Goal: Information Seeking & Learning: Learn about a topic

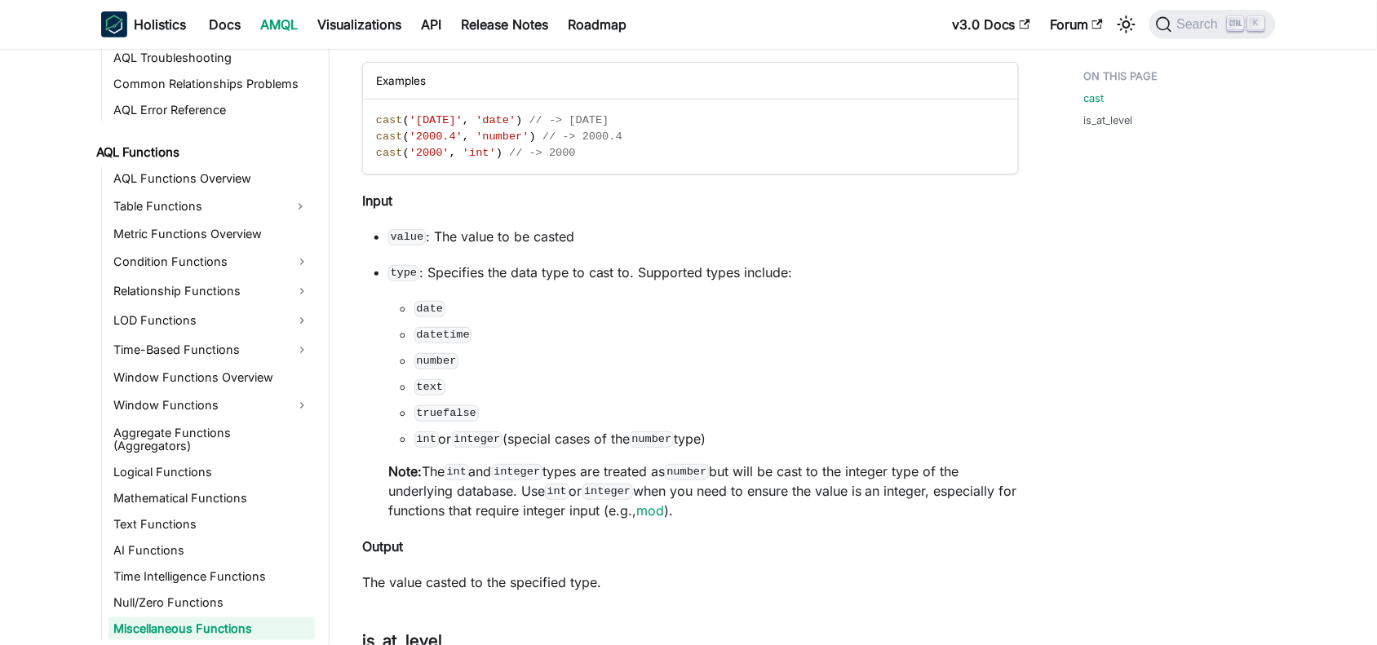
scroll to position [204, 0]
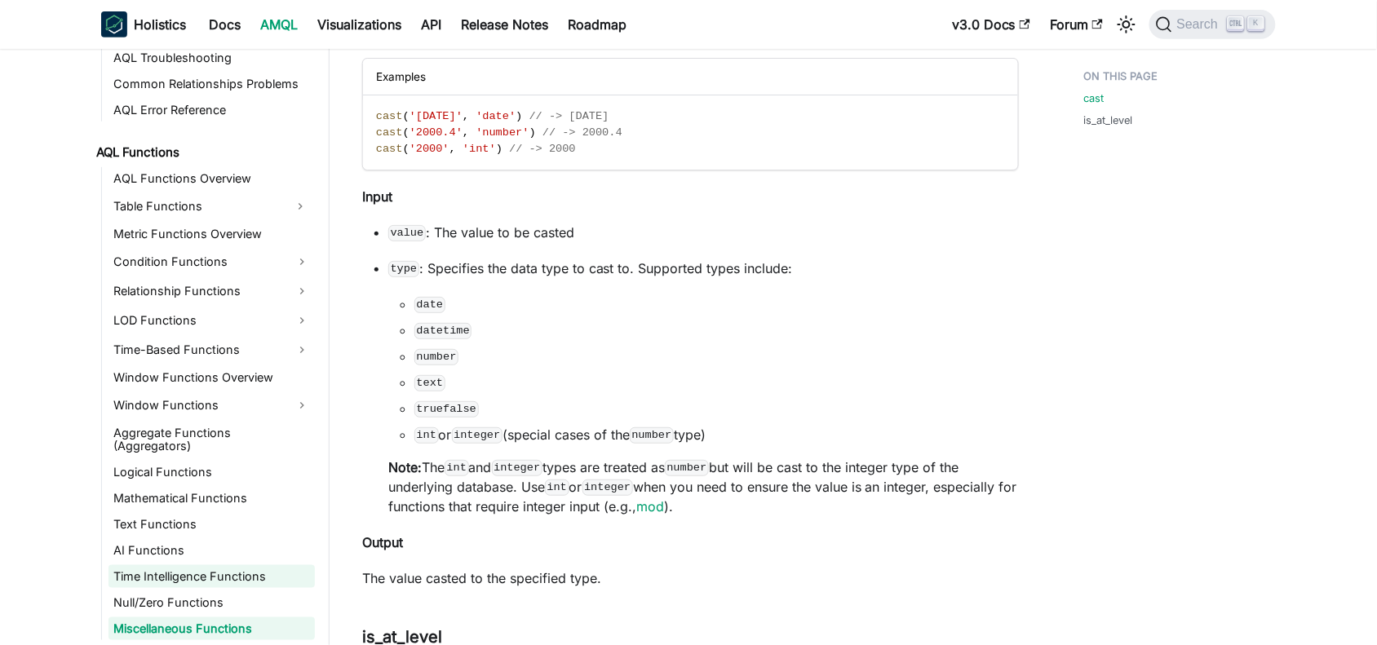
click at [181, 572] on link "Time Intelligence Functions" at bounding box center [211, 576] width 206 height 23
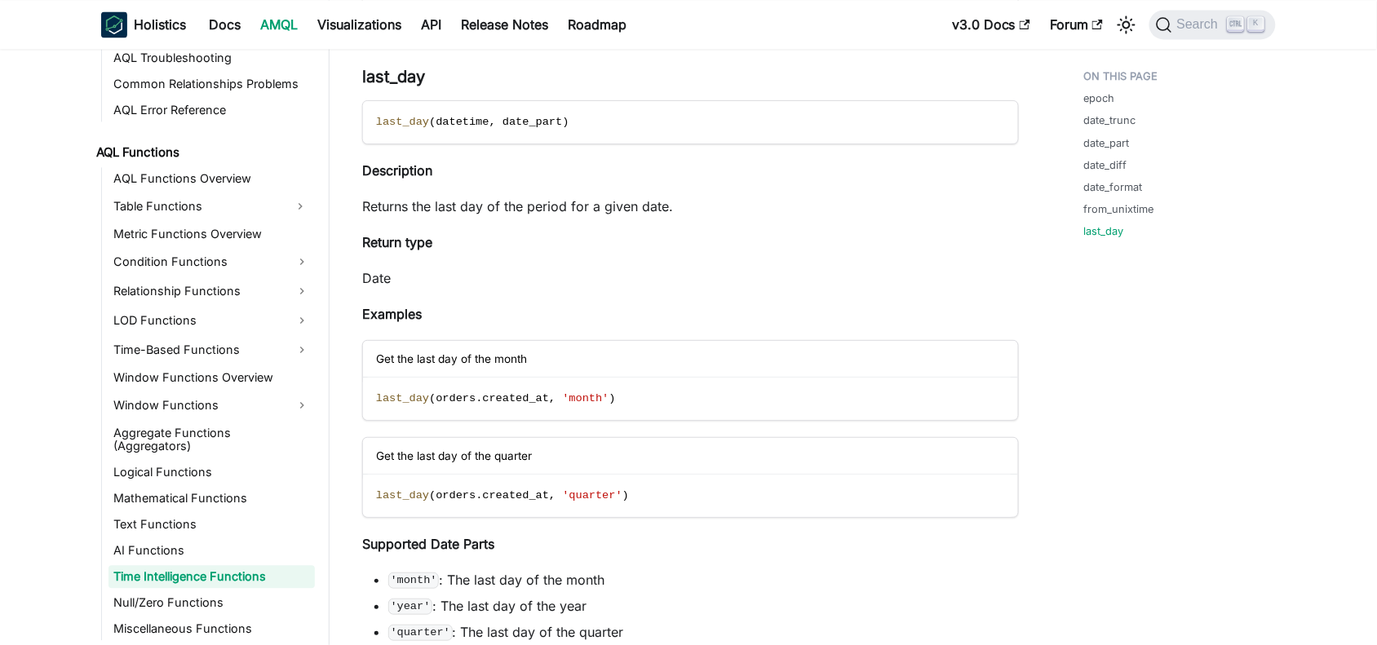
scroll to position [6728, 0]
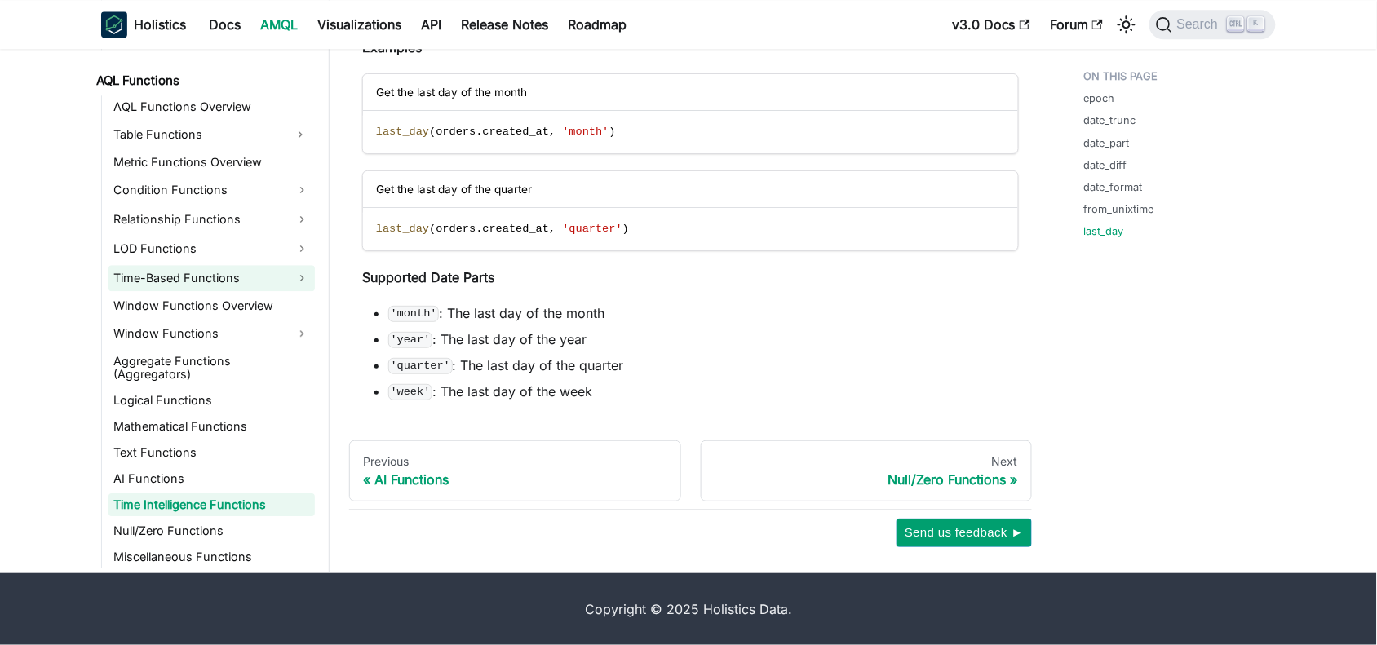
click at [161, 283] on link "Time-Based Functions" at bounding box center [211, 278] width 206 height 26
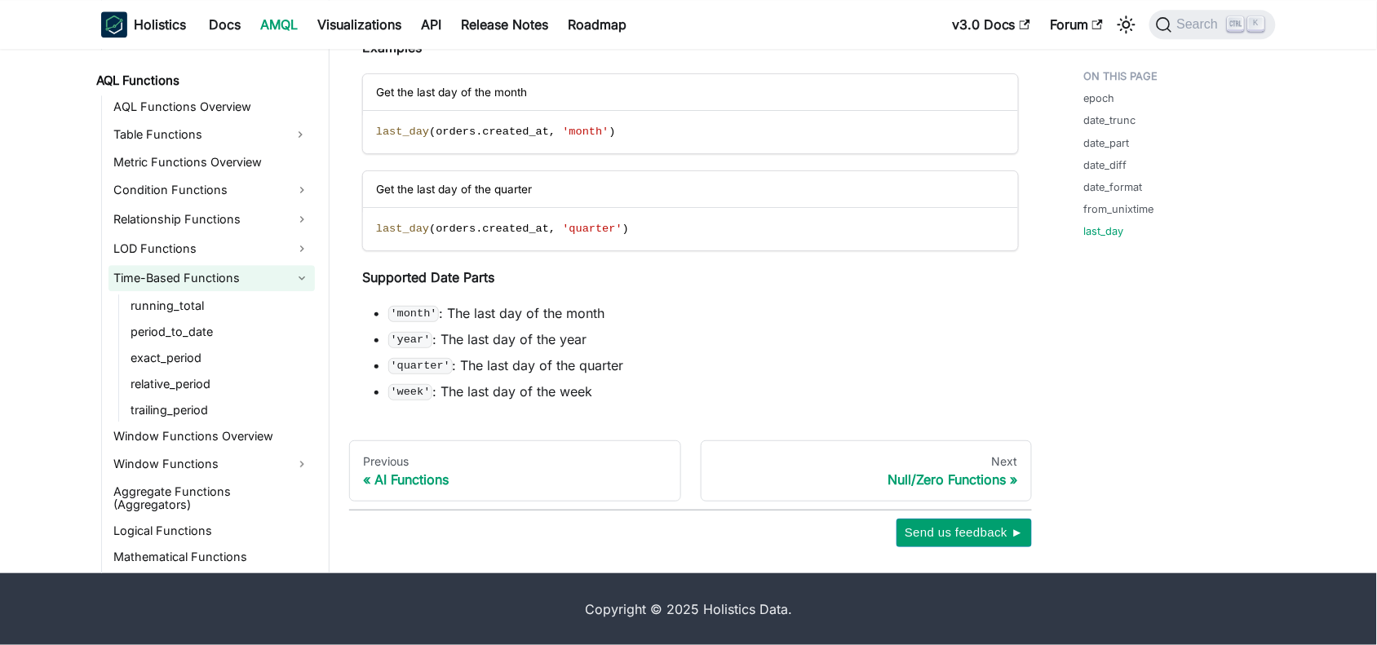
click at [112, 279] on link "Time-Based Functions" at bounding box center [211, 278] width 206 height 26
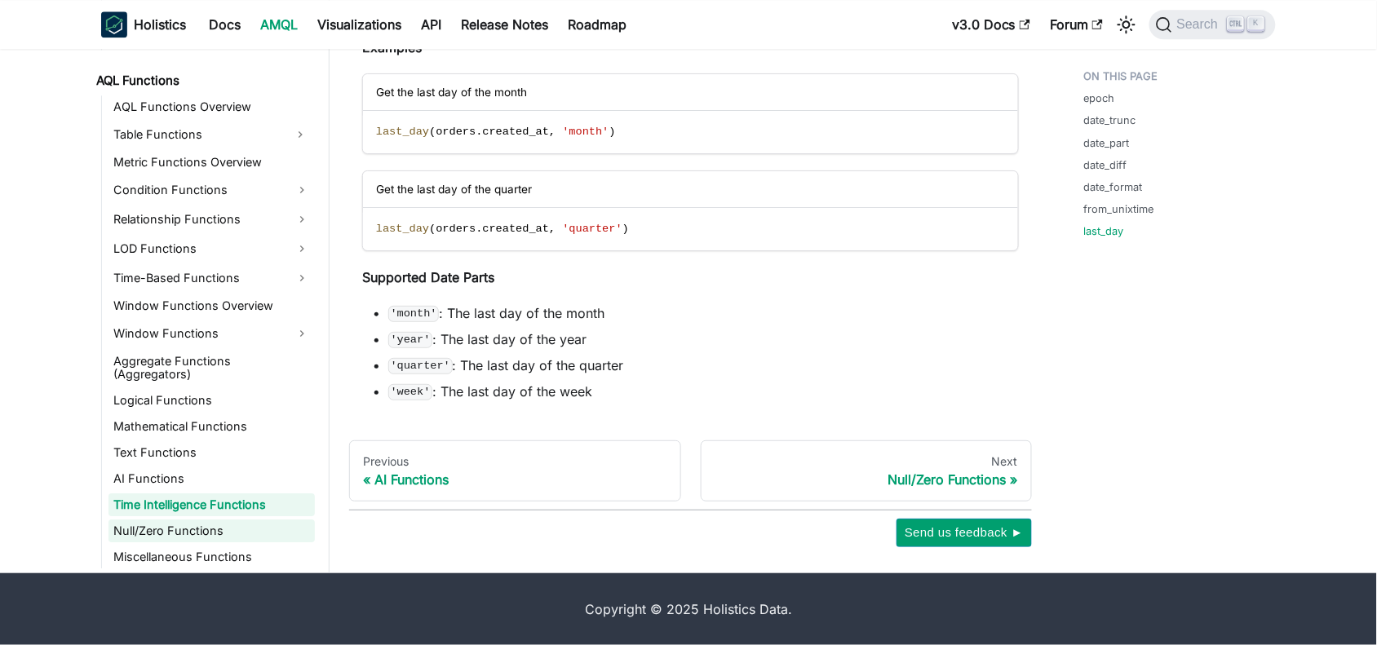
scroll to position [6734, 0]
click at [190, 556] on link "Miscellaneous Functions" at bounding box center [211, 557] width 206 height 23
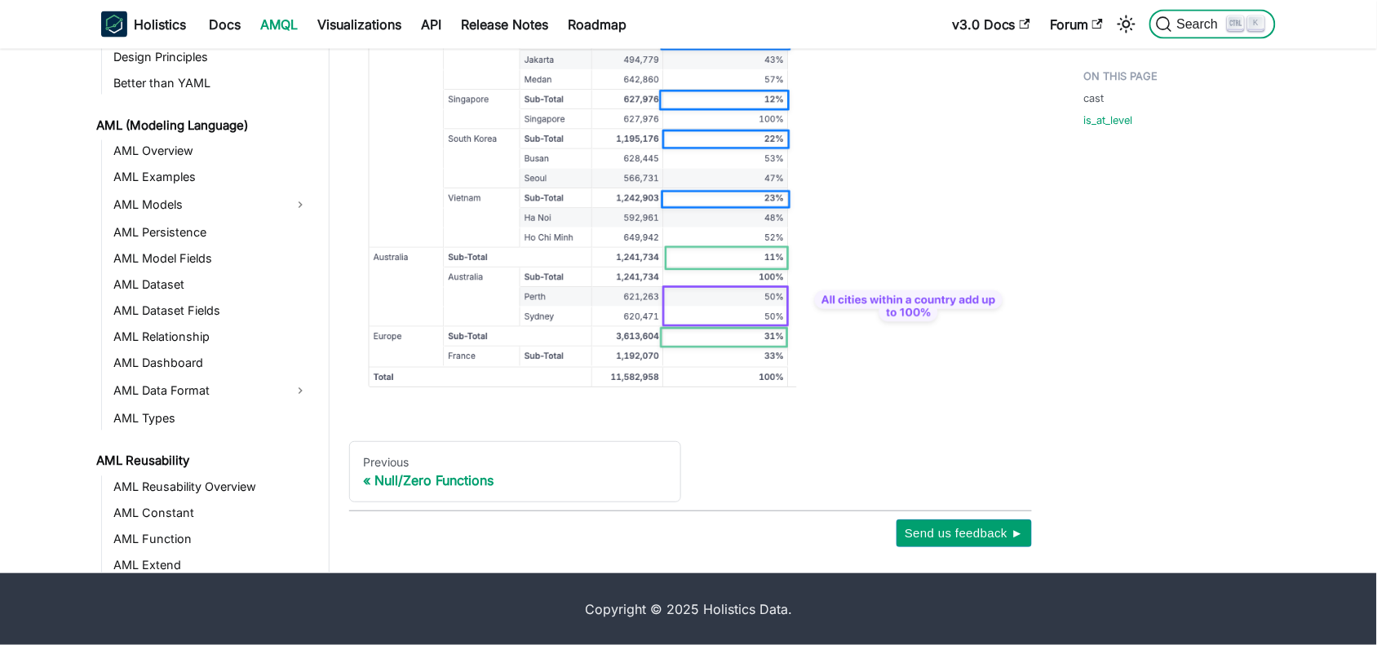
click at [1162, 22] on icon "Search (Ctrl+K)" at bounding box center [1164, 24] width 16 height 16
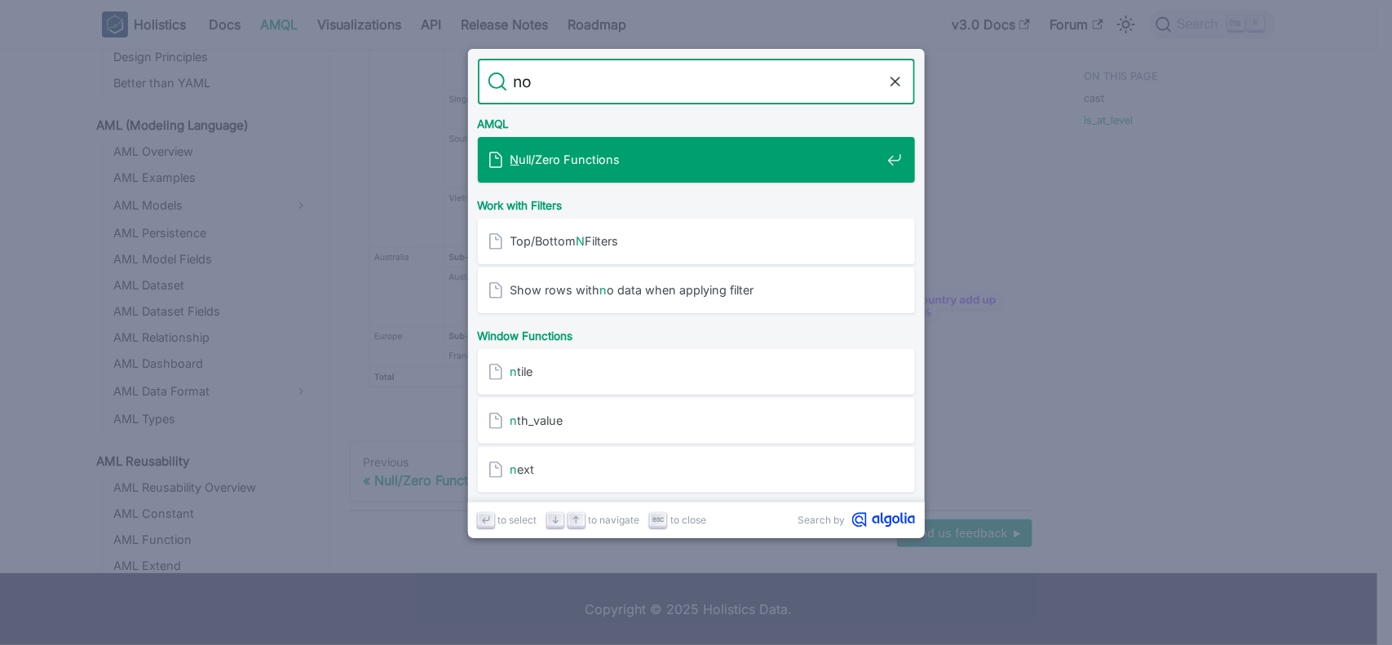
type input "now"
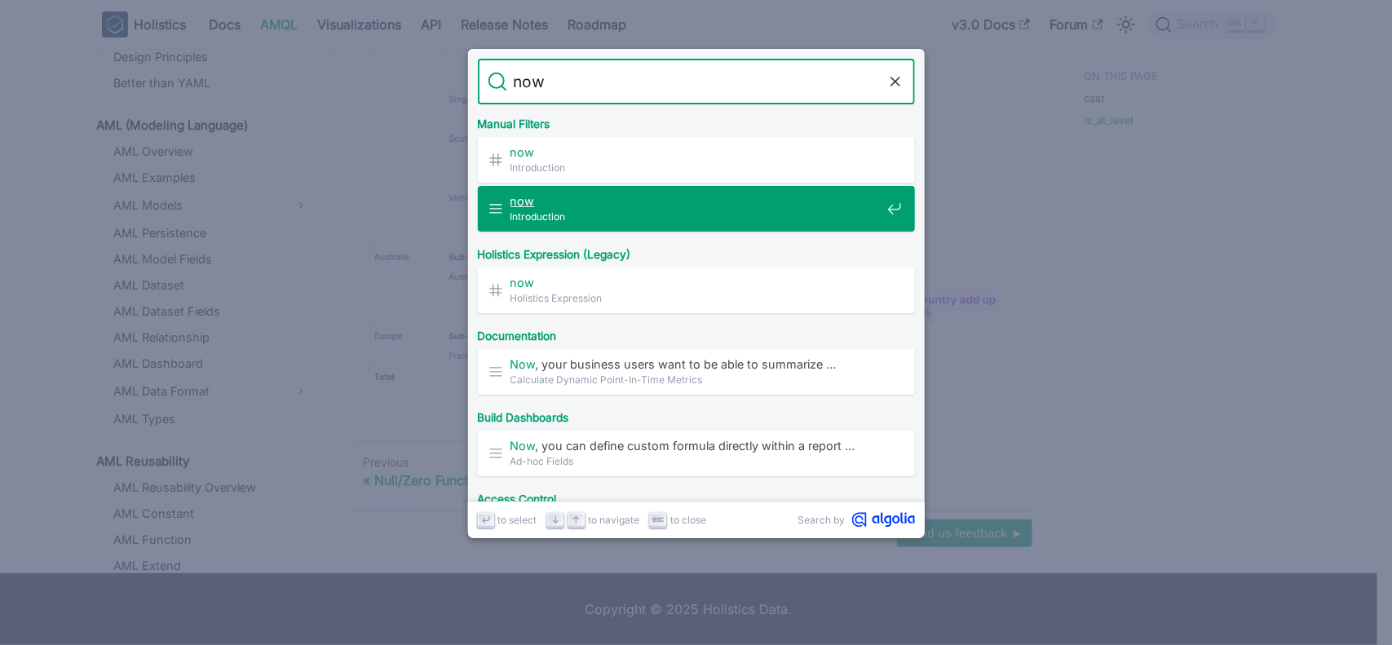
click at [573, 188] on div "now Introduction" at bounding box center [701, 209] width 427 height 46
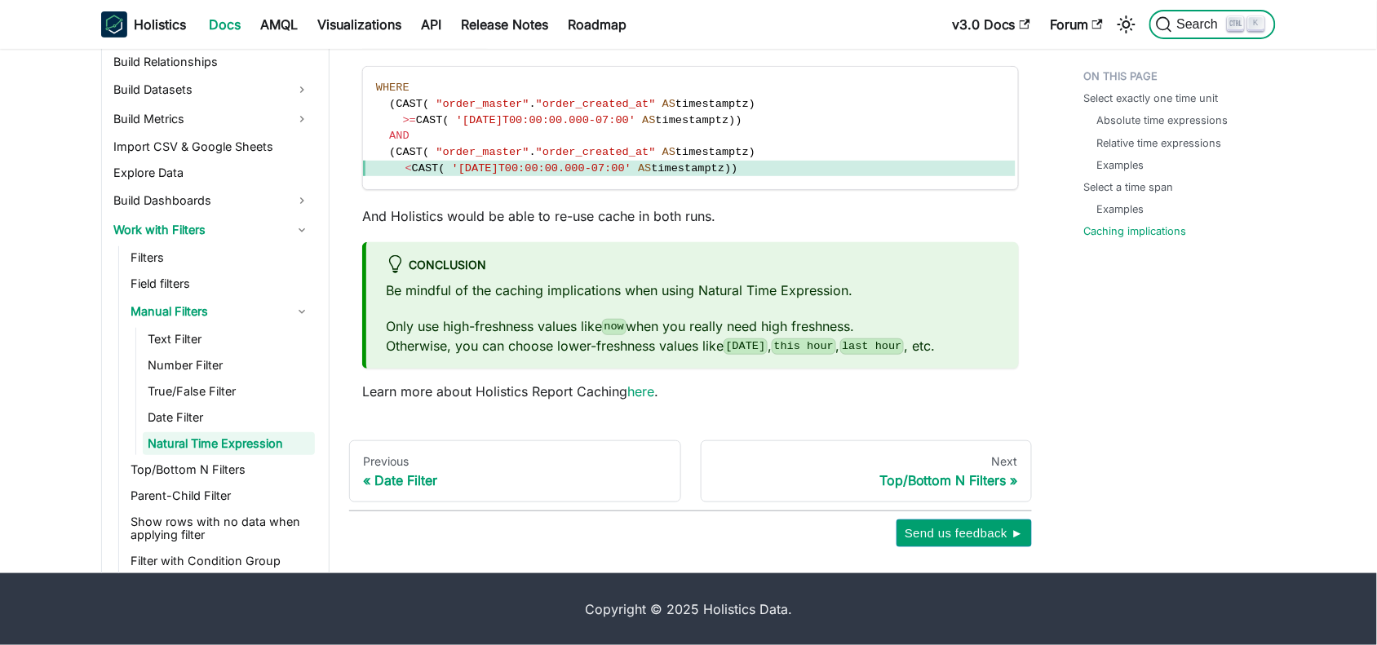
scroll to position [5824, 0]
click at [1172, 23] on span "Search" at bounding box center [1200, 24] width 56 height 15
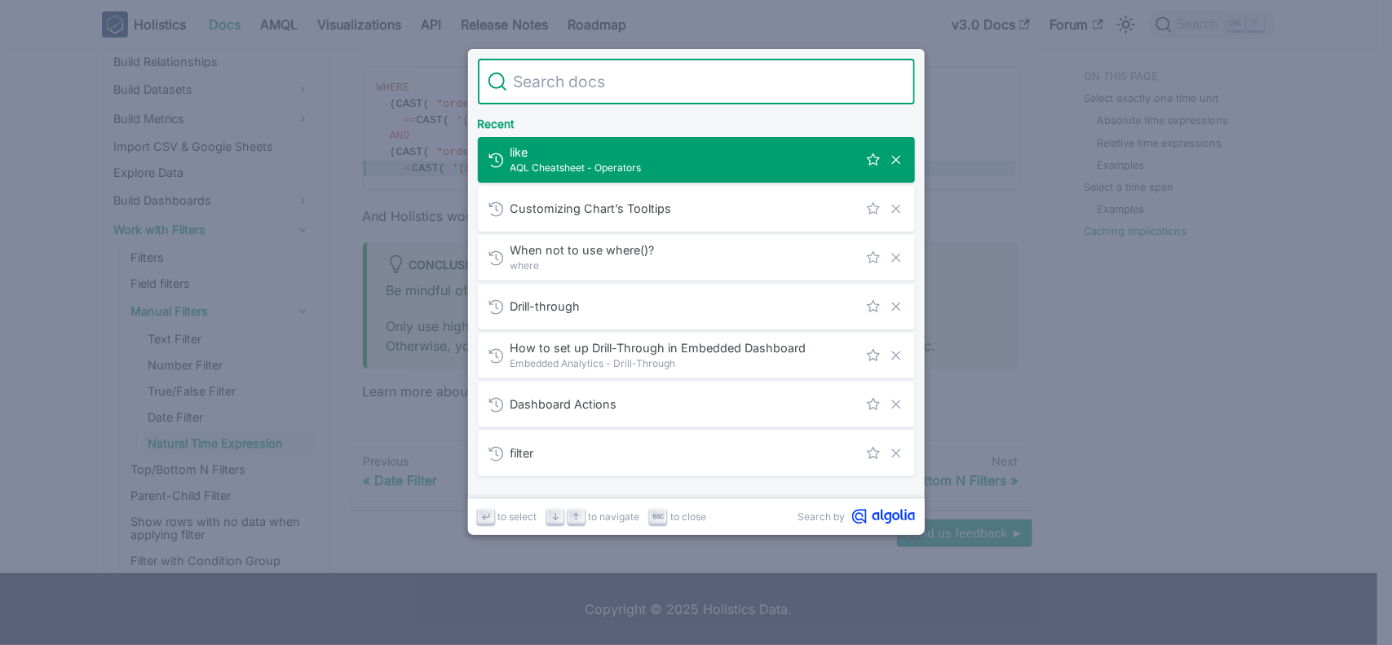
click at [577, 84] on input "Search" at bounding box center [706, 82] width 398 height 46
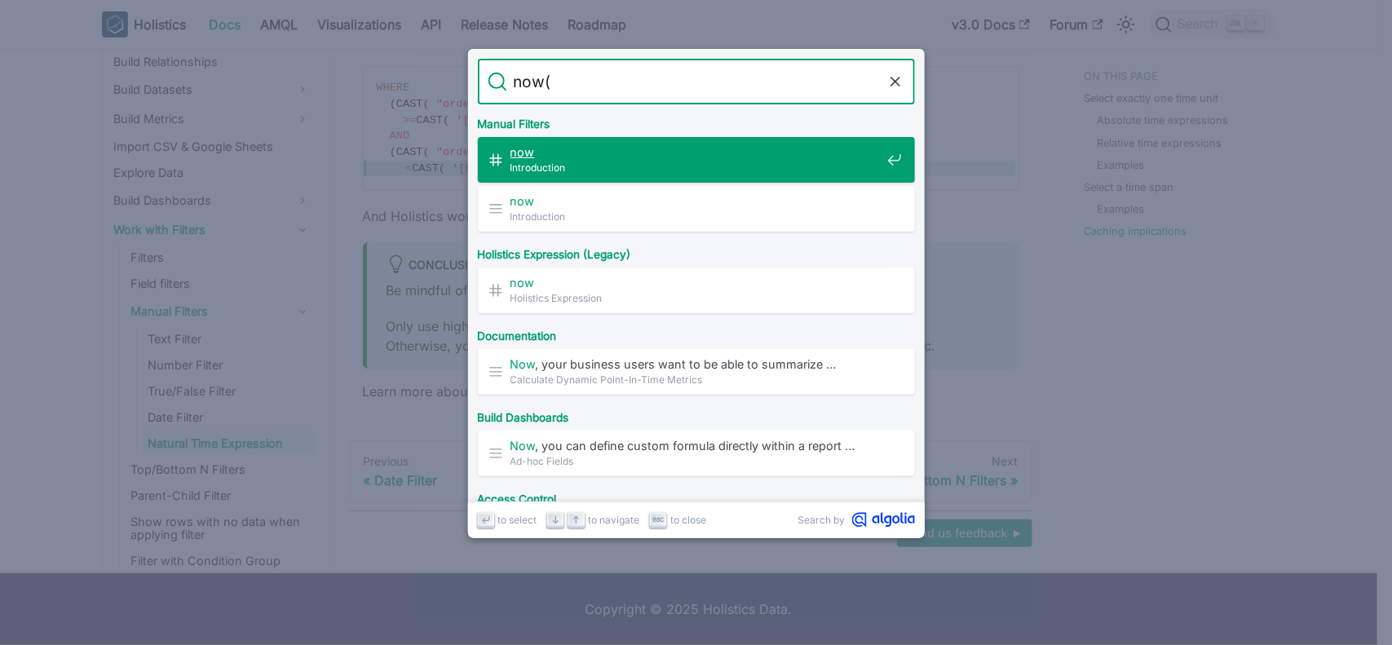
type input "now"
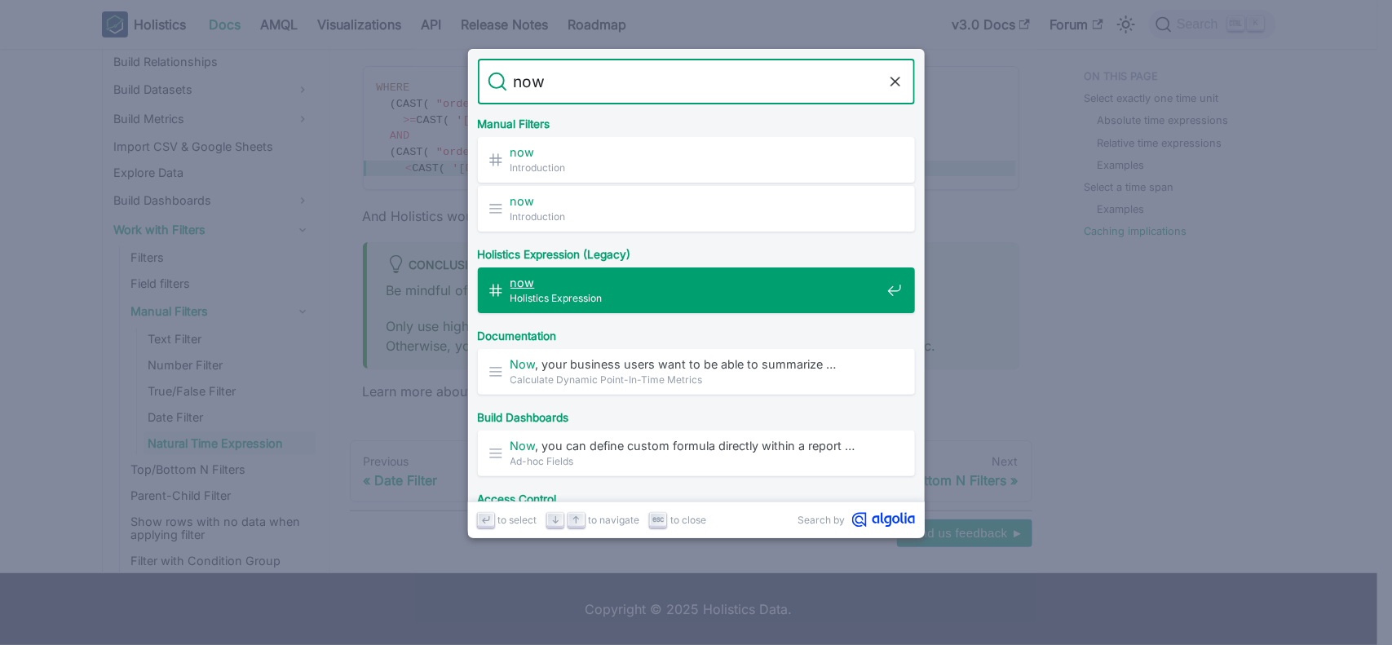
click at [571, 290] on span "Holistics Expression" at bounding box center [696, 297] width 370 height 15
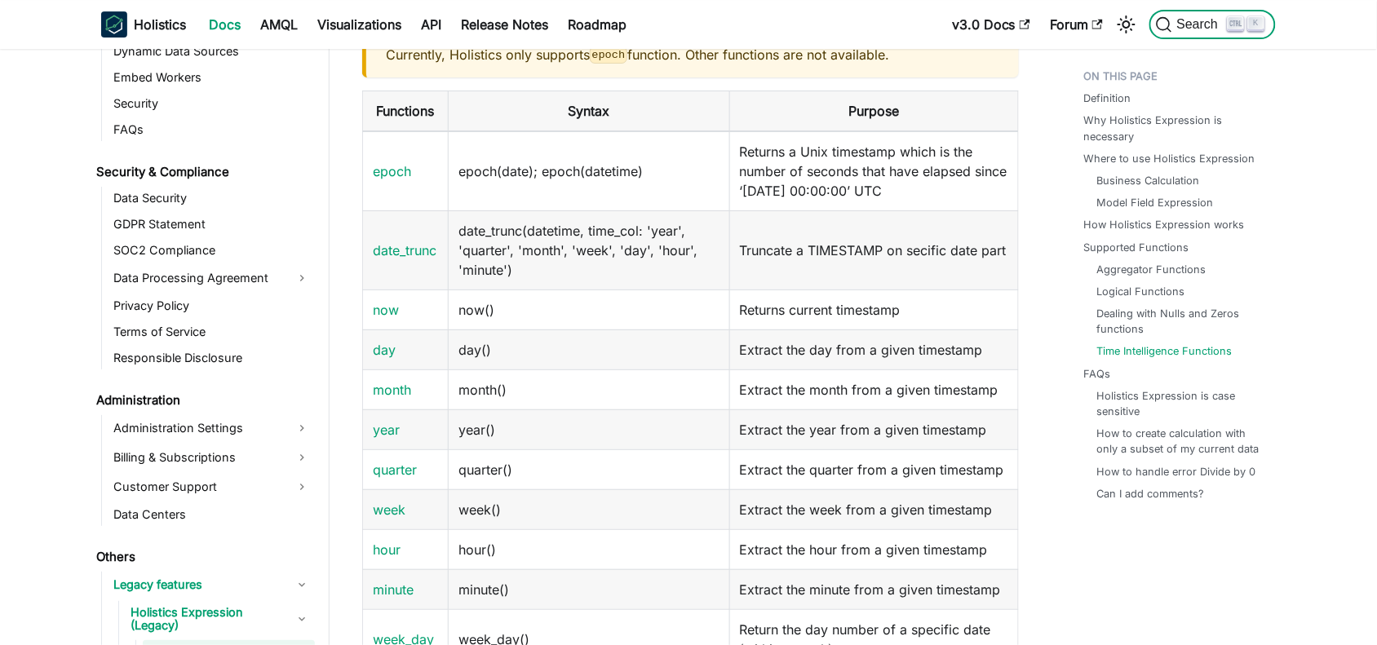
scroll to position [3553, 0]
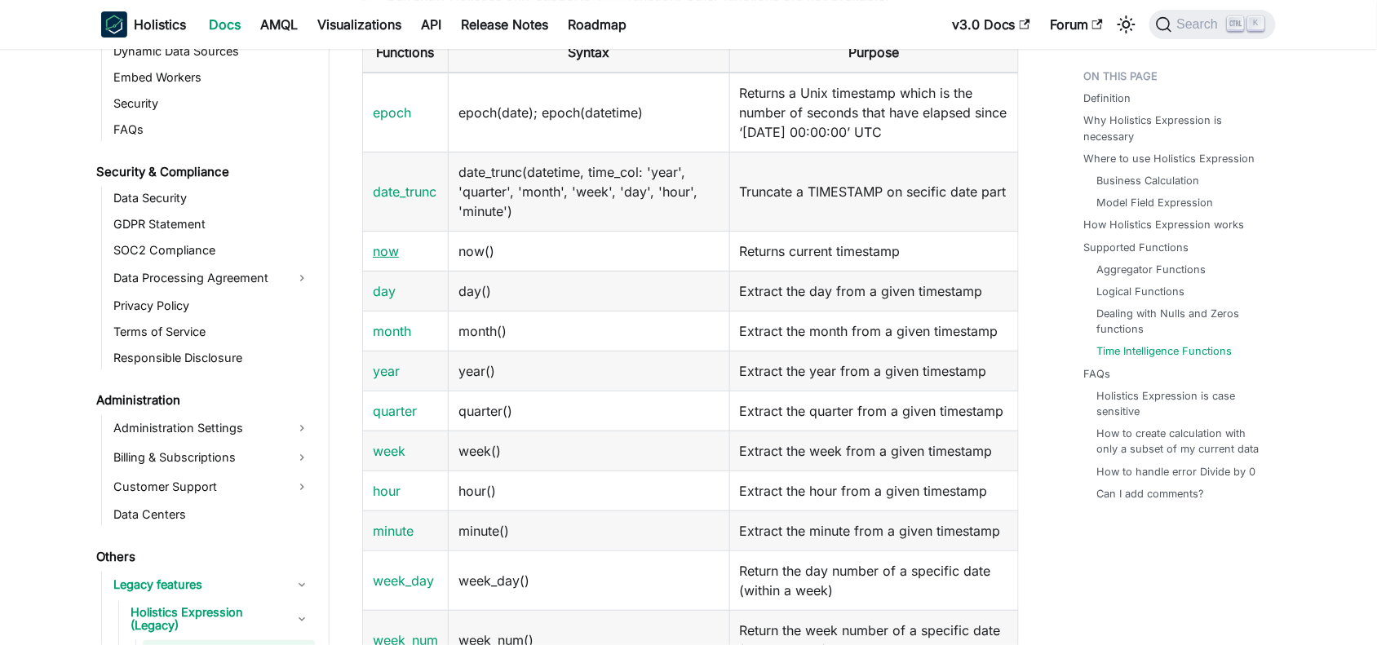
click at [383, 259] on link "now" at bounding box center [386, 251] width 26 height 16
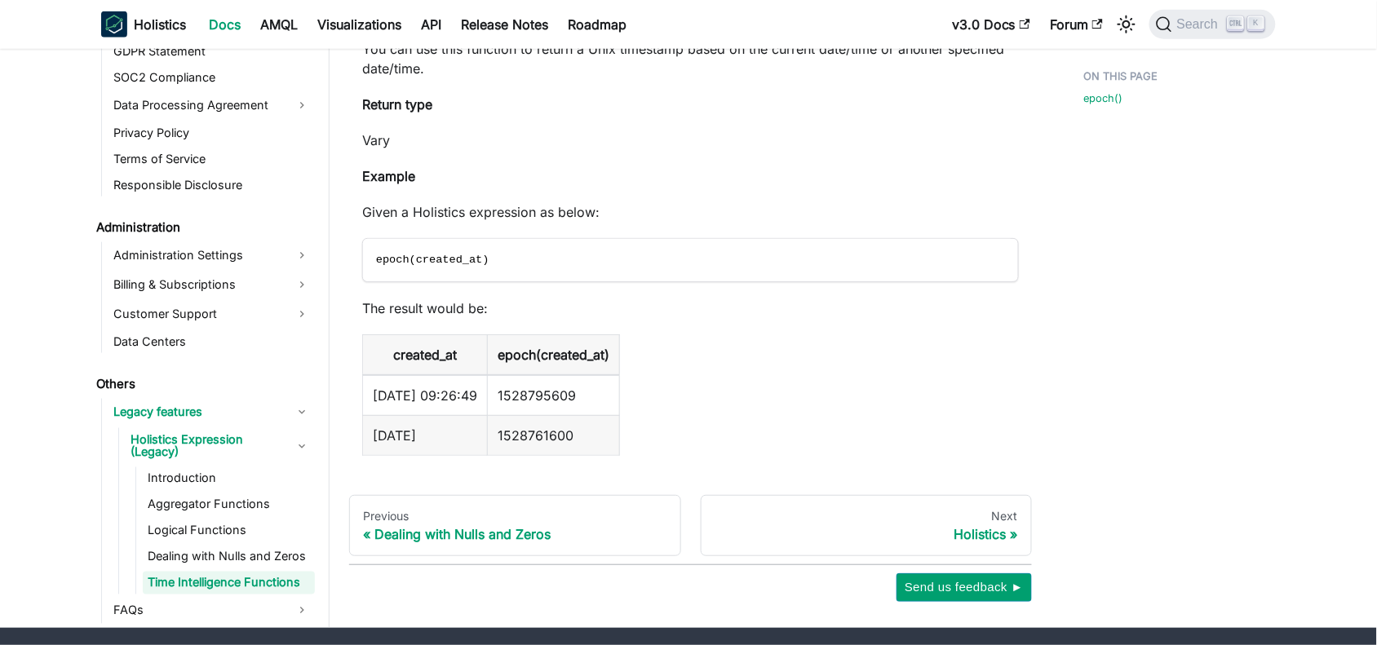
scroll to position [523, 0]
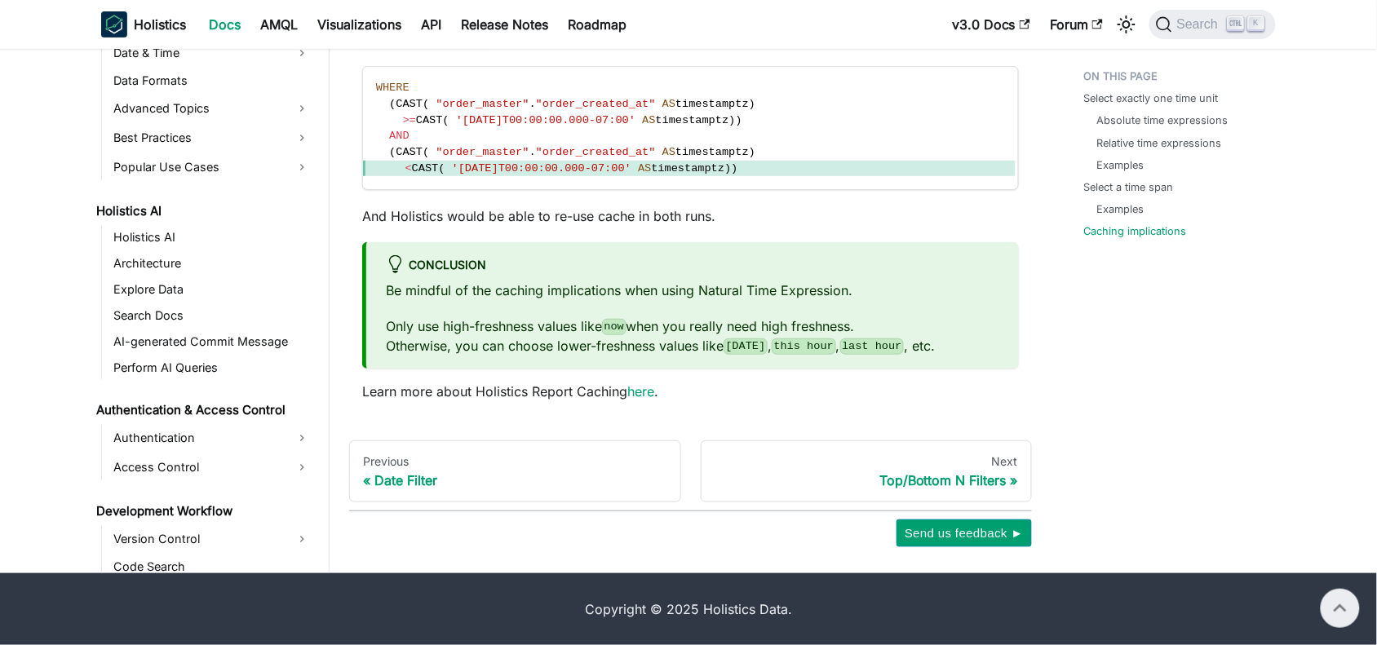
scroll to position [749, 0]
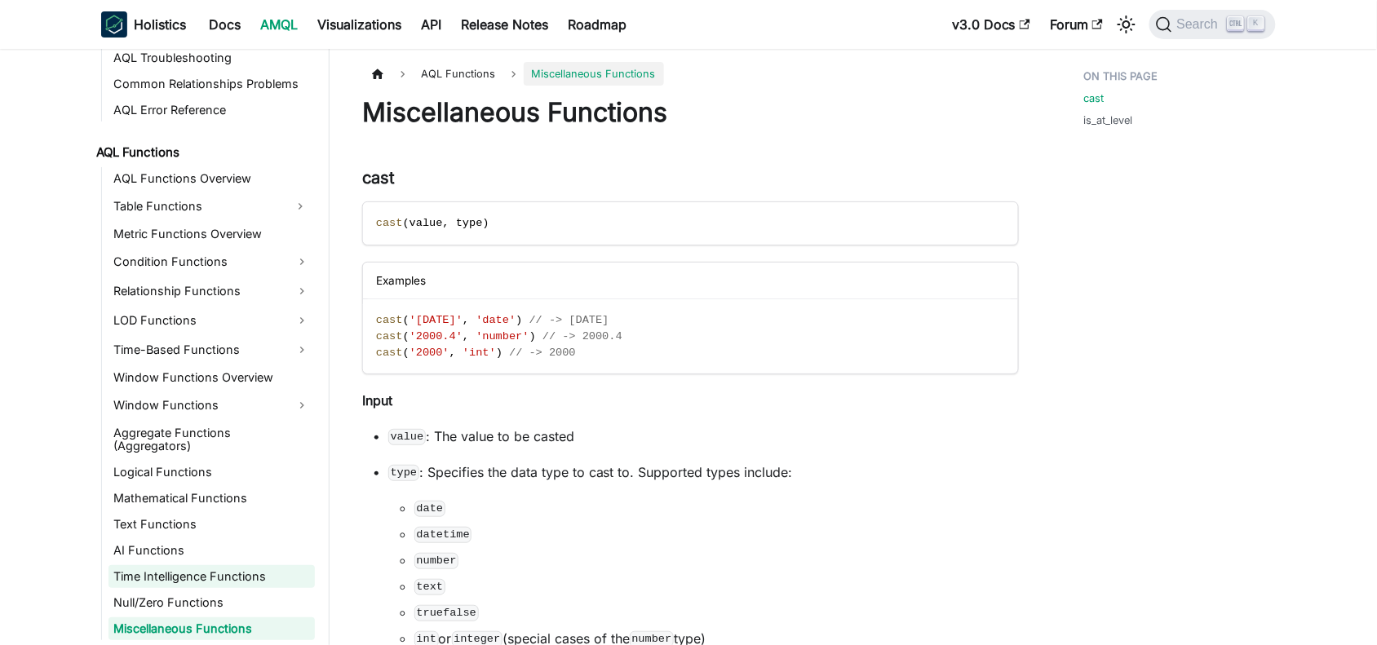
click at [201, 581] on link "Time Intelligence Functions" at bounding box center [211, 576] width 206 height 23
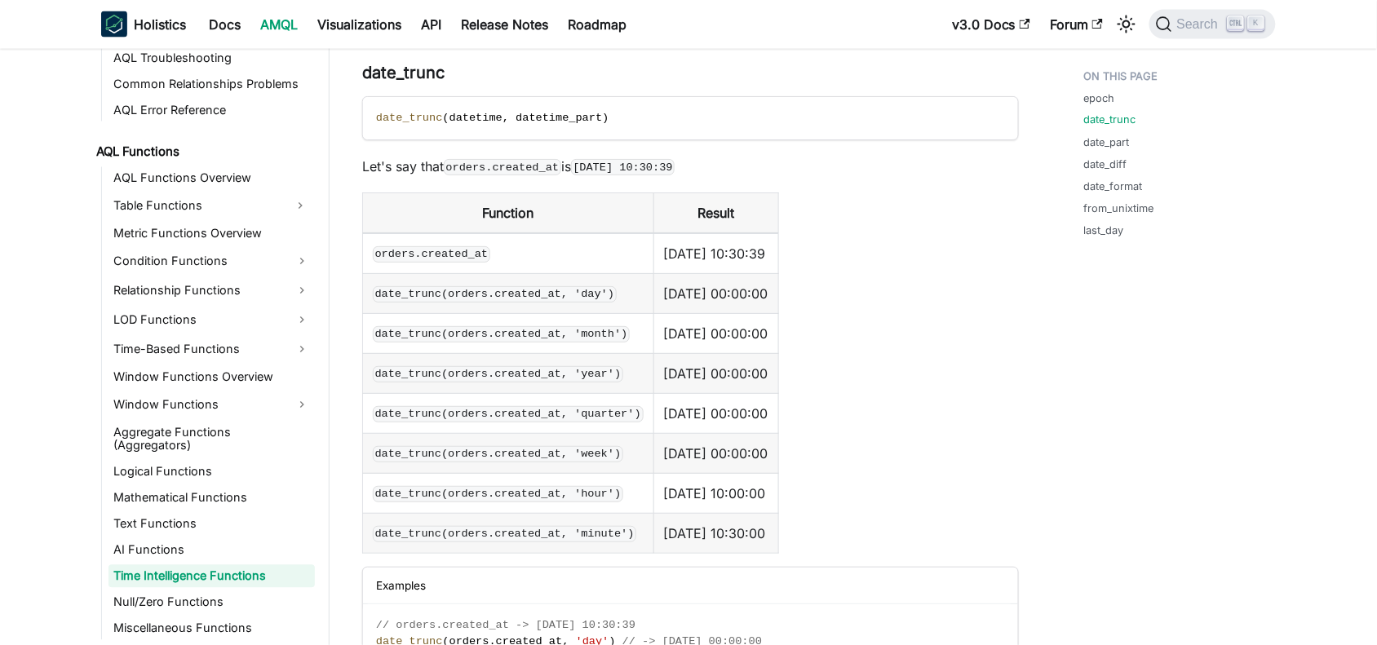
scroll to position [917, 0]
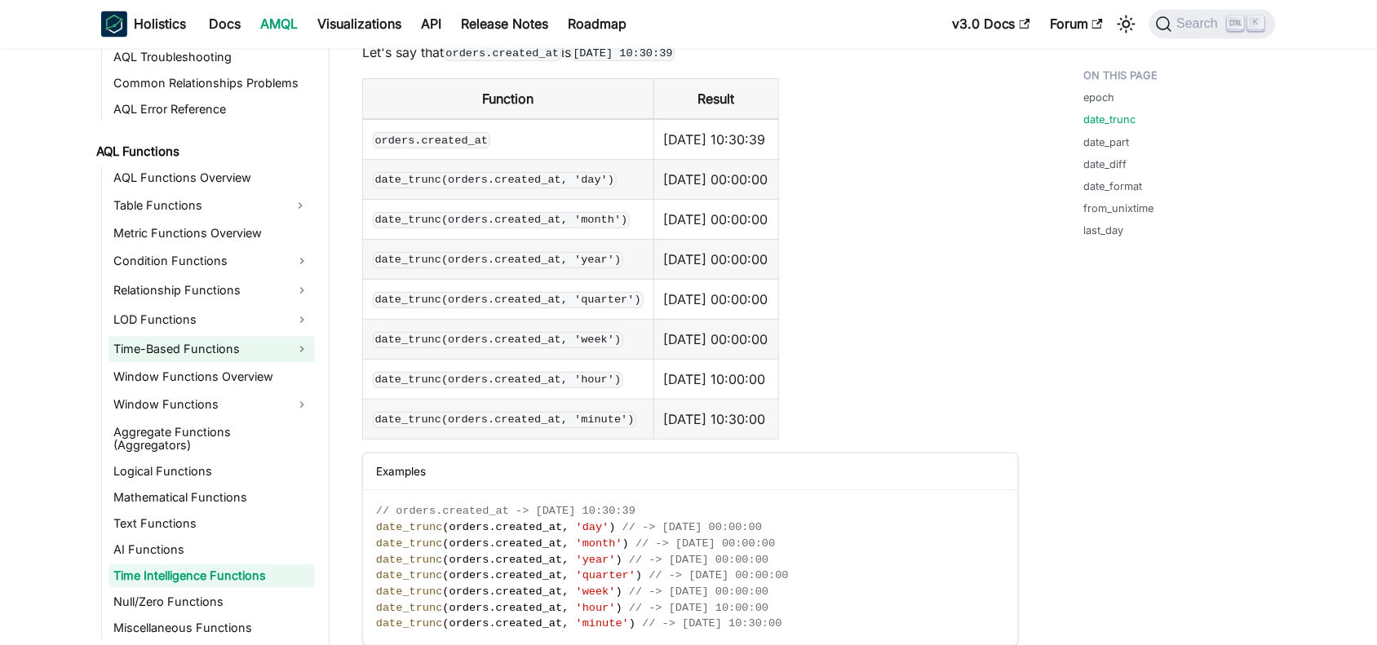
click at [167, 344] on link "Time-Based Functions" at bounding box center [211, 350] width 206 height 26
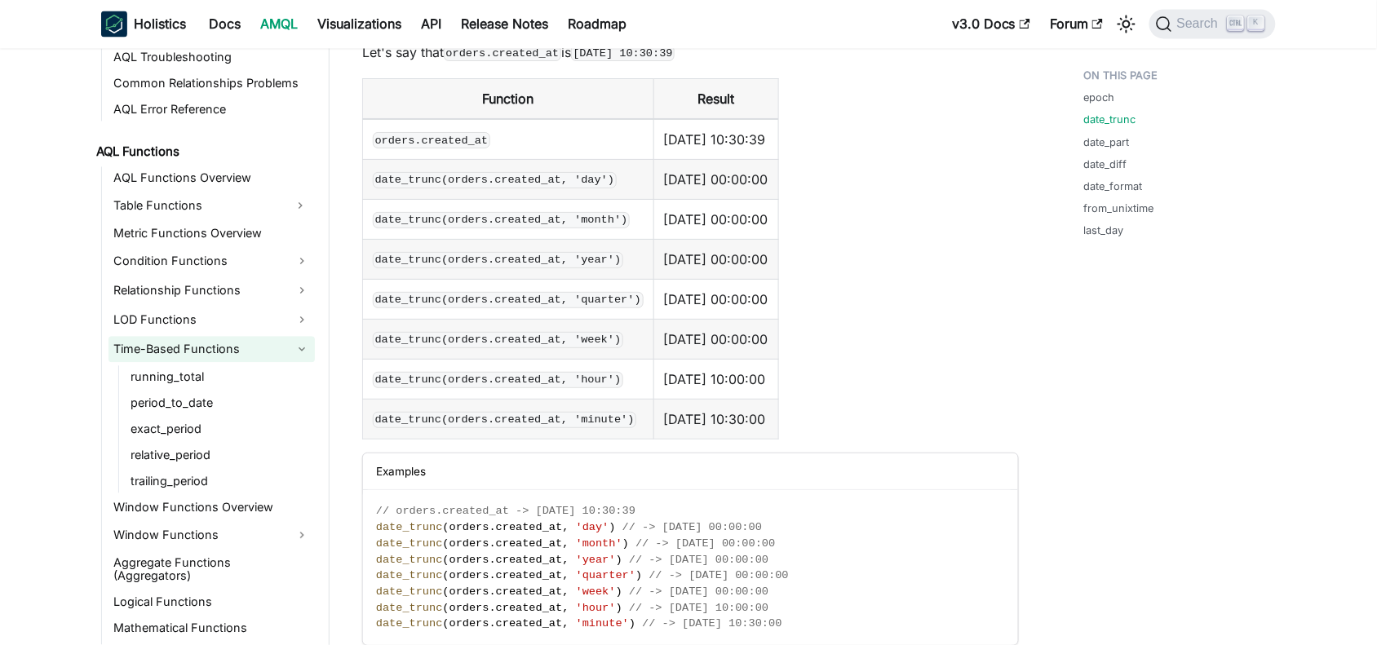
click at [167, 344] on link "Time-Based Functions" at bounding box center [211, 350] width 206 height 26
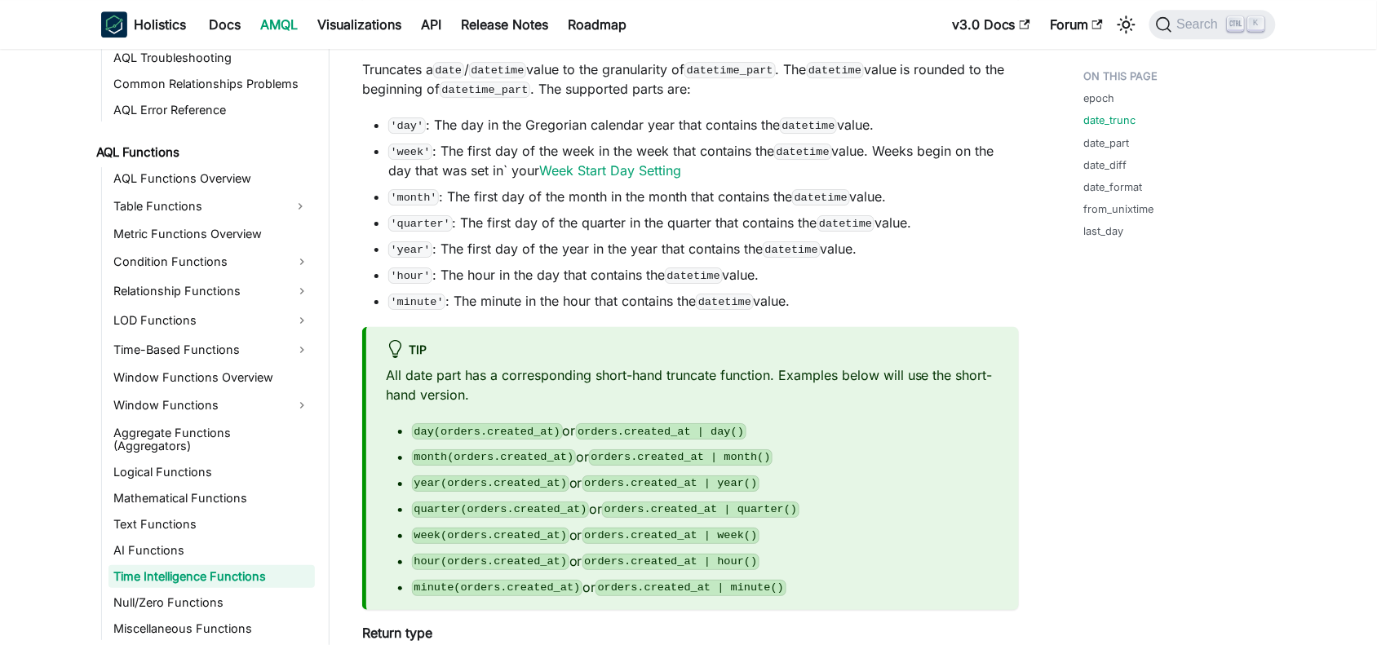
scroll to position [1631, 0]
